Goal: Information Seeking & Learning: Learn about a topic

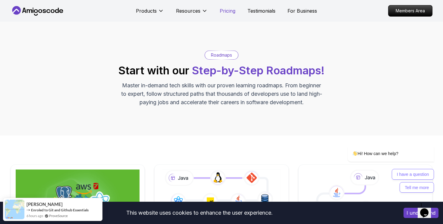
click at [230, 9] on p "Pricing" at bounding box center [228, 10] width 16 height 7
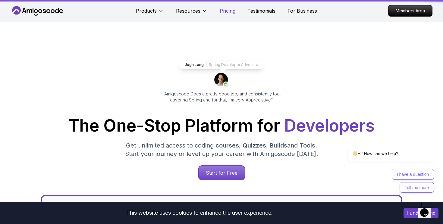
scroll to position [1301, 0]
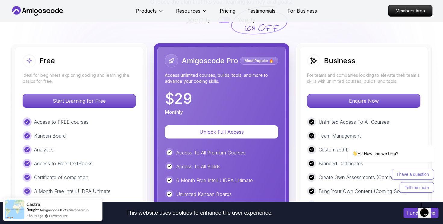
scroll to position [1398, 0]
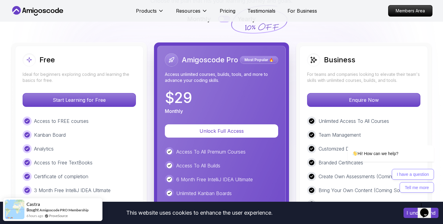
click at [149, 131] on div "Free Ideal for beginners exploring coding and learning the basics for free. Sta…" at bounding box center [222, 187] width 422 height 291
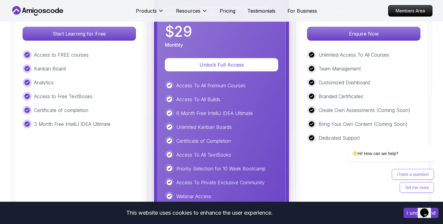
click at [149, 131] on div "Free Ideal for beginners exploring coding and learning the basics for free. Sta…" at bounding box center [222, 121] width 422 height 291
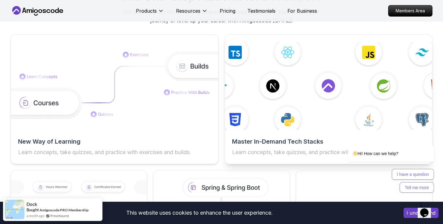
scroll to position [945, 0]
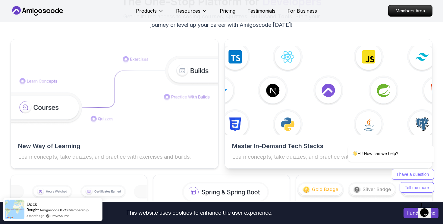
click at [278, 92] on img at bounding box center [329, 90] width 228 height 97
click at [247, 143] on h2 "Master In-Demand Tech Stacks" at bounding box center [328, 146] width 193 height 8
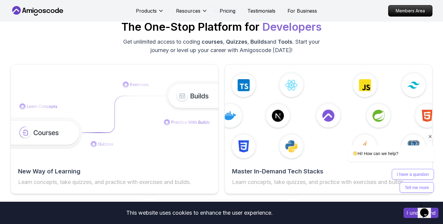
scroll to position [951, 0]
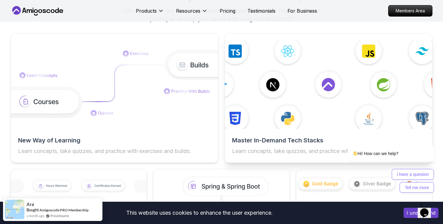
click at [368, 85] on img at bounding box center [329, 84] width 228 height 97
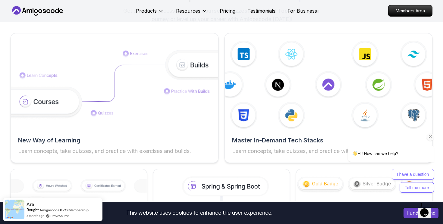
click at [332, 147] on div "Hi! How can we help?" at bounding box center [383, 154] width 102 height 17
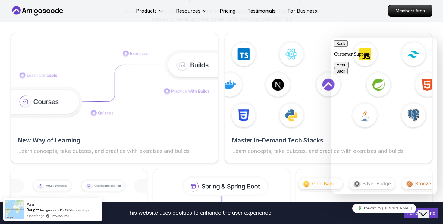
click at [342, 47] on button "Back" at bounding box center [341, 43] width 14 height 6
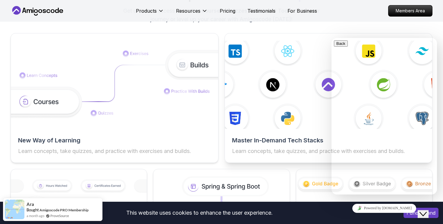
click at [309, 82] on img at bounding box center [329, 84] width 228 height 97
click at [300, 66] on img at bounding box center [329, 84] width 228 height 97
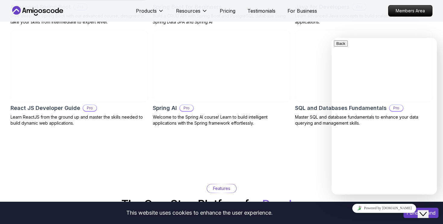
scroll to position [742, 0]
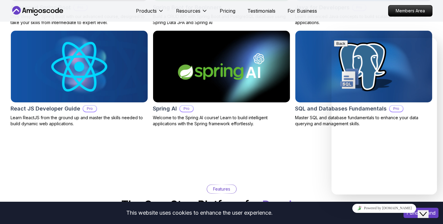
click at [426, 212] on icon "$i18n('chat', 'chat_widget')" at bounding box center [422, 214] width 7 height 4
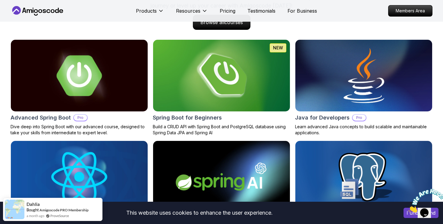
scroll to position [631, 0]
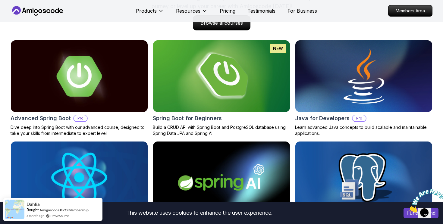
click at [214, 75] on img at bounding box center [222, 76] width 144 height 75
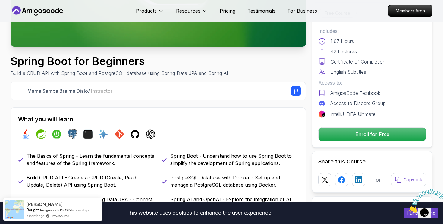
scroll to position [156, 0]
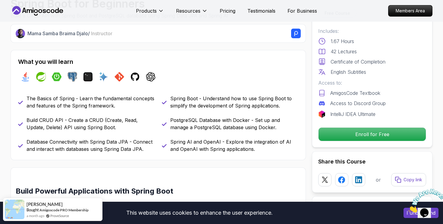
scroll to position [215, 0]
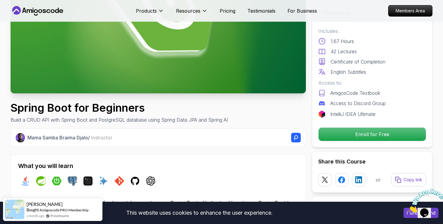
scroll to position [0, 0]
